Goal: Task Accomplishment & Management: Use online tool/utility

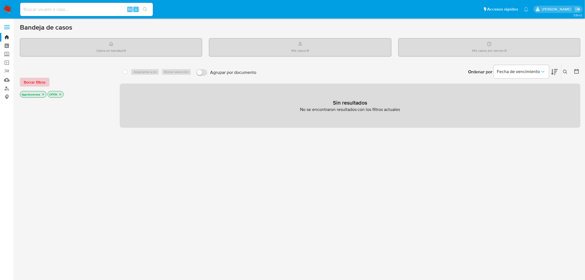
click at [41, 81] on span "Borrar filtros" at bounding box center [35, 82] width 22 height 8
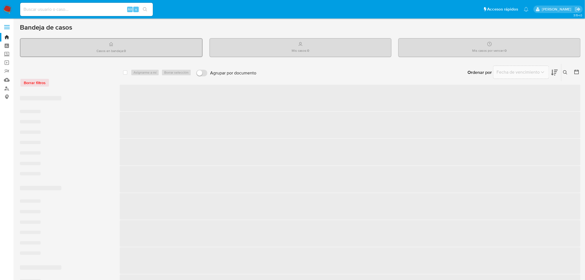
click at [564, 72] on icon at bounding box center [565, 72] width 4 height 4
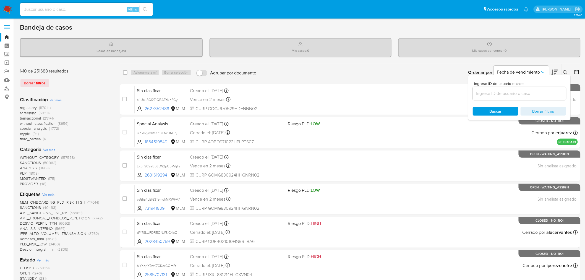
click at [546, 93] on input at bounding box center [518, 93] width 93 height 7
type input "izYzKzC36lYUc99HNSxrgS0y"
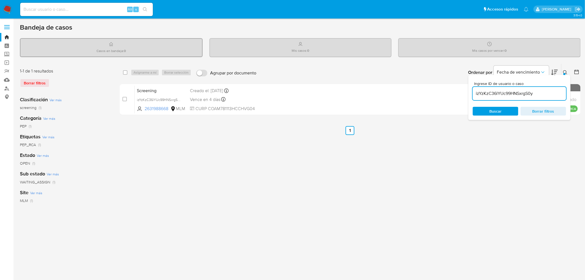
click at [566, 70] on icon at bounding box center [565, 72] width 4 height 4
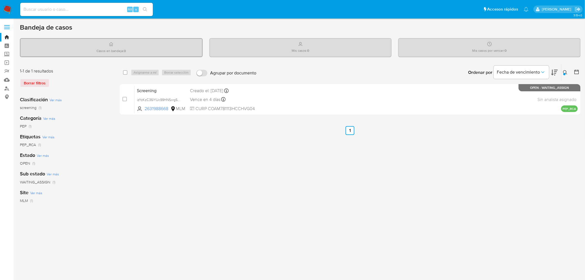
click at [159, 143] on div "select-all-cases-checkbox Asignarme a mí Borrar selección Agrupar por documento…" at bounding box center [350, 185] width 461 height 243
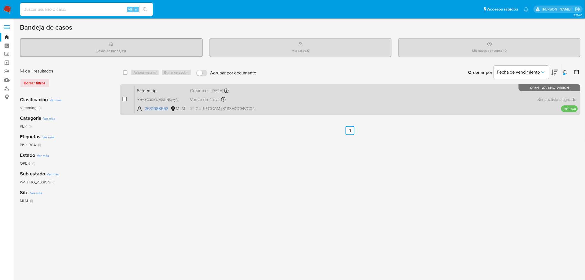
click at [125, 99] on input "checkbox" at bounding box center [124, 99] width 4 height 4
checkbox input "true"
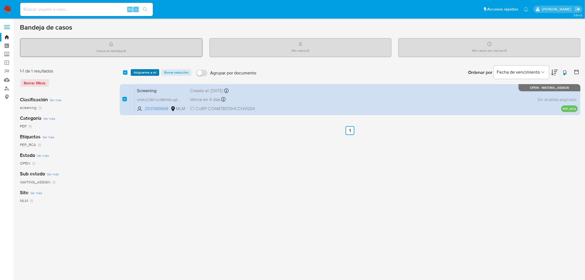
click at [145, 70] on span "Asignarme a mí" at bounding box center [144, 73] width 23 height 6
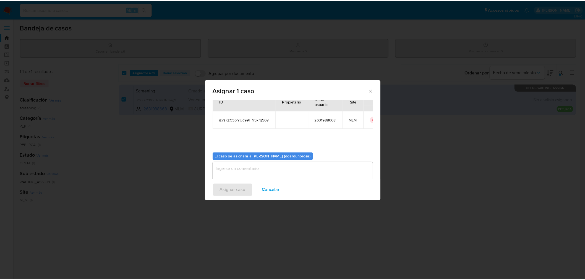
scroll to position [28, 0]
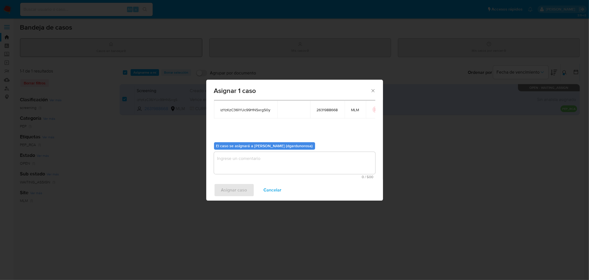
click at [262, 156] on textarea "assign-modal" at bounding box center [294, 163] width 161 height 22
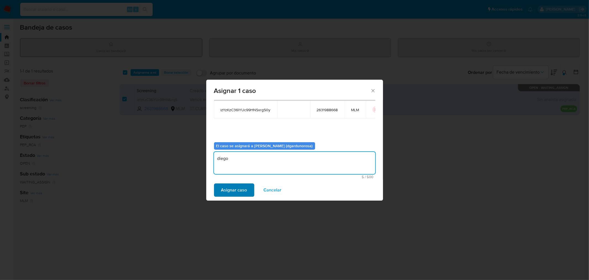
type textarea "diego"
click at [239, 192] on span "Asignar caso" at bounding box center [234, 190] width 26 height 12
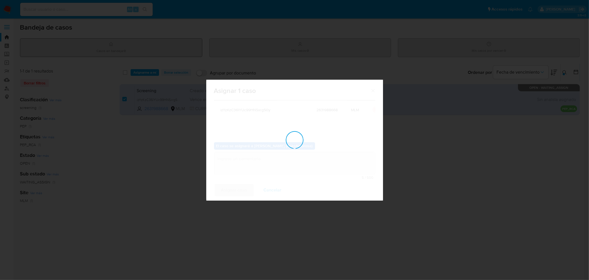
checkbox input "false"
